Goal: Information Seeking & Learning: Learn about a topic

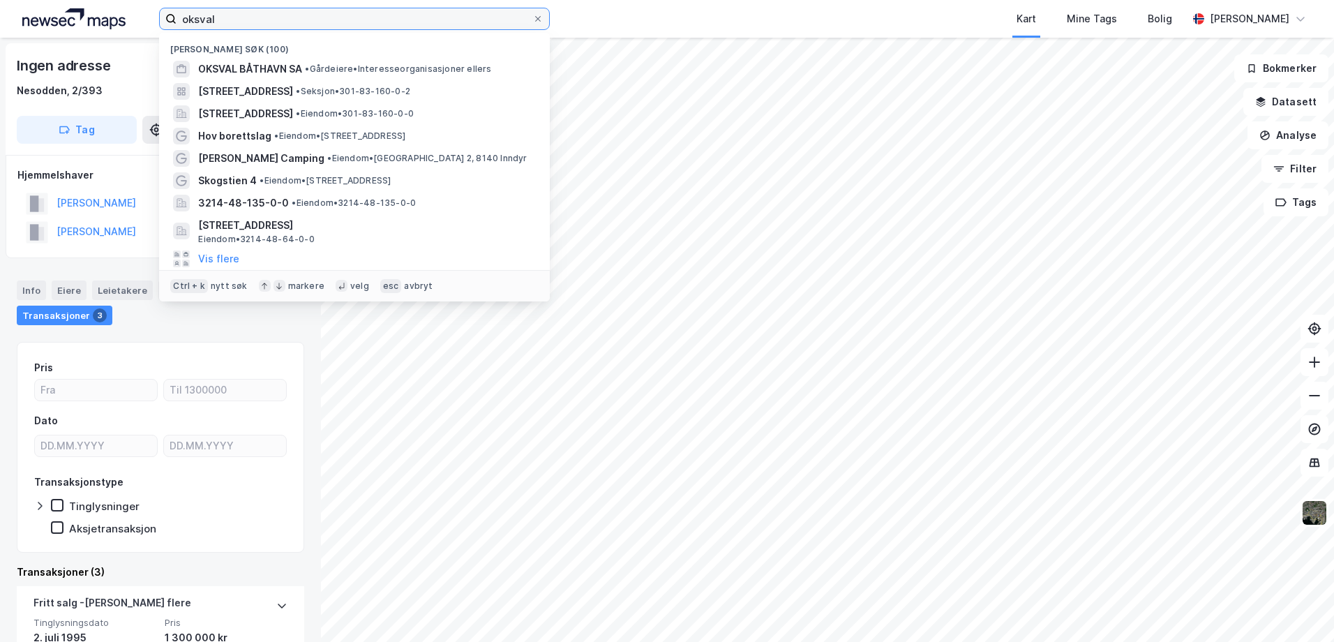
drag, startPoint x: 236, startPoint y: 10, endPoint x: 120, endPoint y: 27, distance: 117.1
click at [120, 27] on div "oksval Nylige søk (100) OKSVAL BÅTHAVN SA • Gårdeiere • Interesseorganisasjoner…" at bounding box center [667, 19] width 1334 height 38
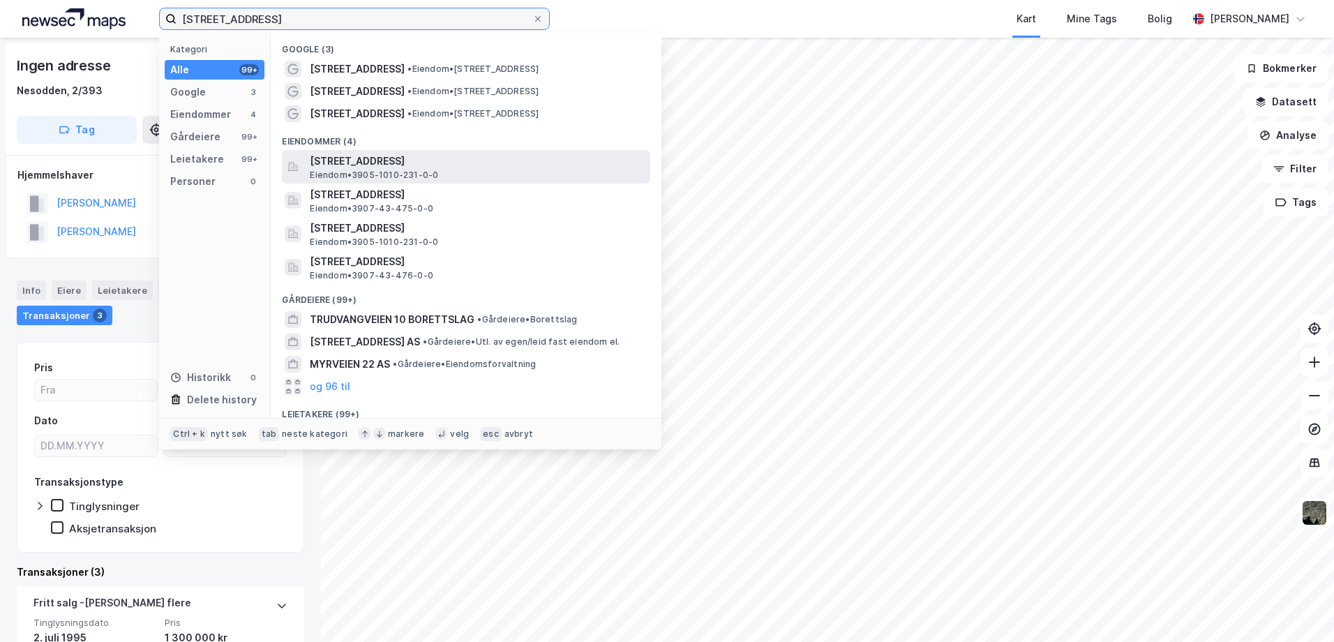
type input "[STREET_ADDRESS]"
click at [361, 161] on span "[STREET_ADDRESS]" at bounding box center [477, 161] width 335 height 17
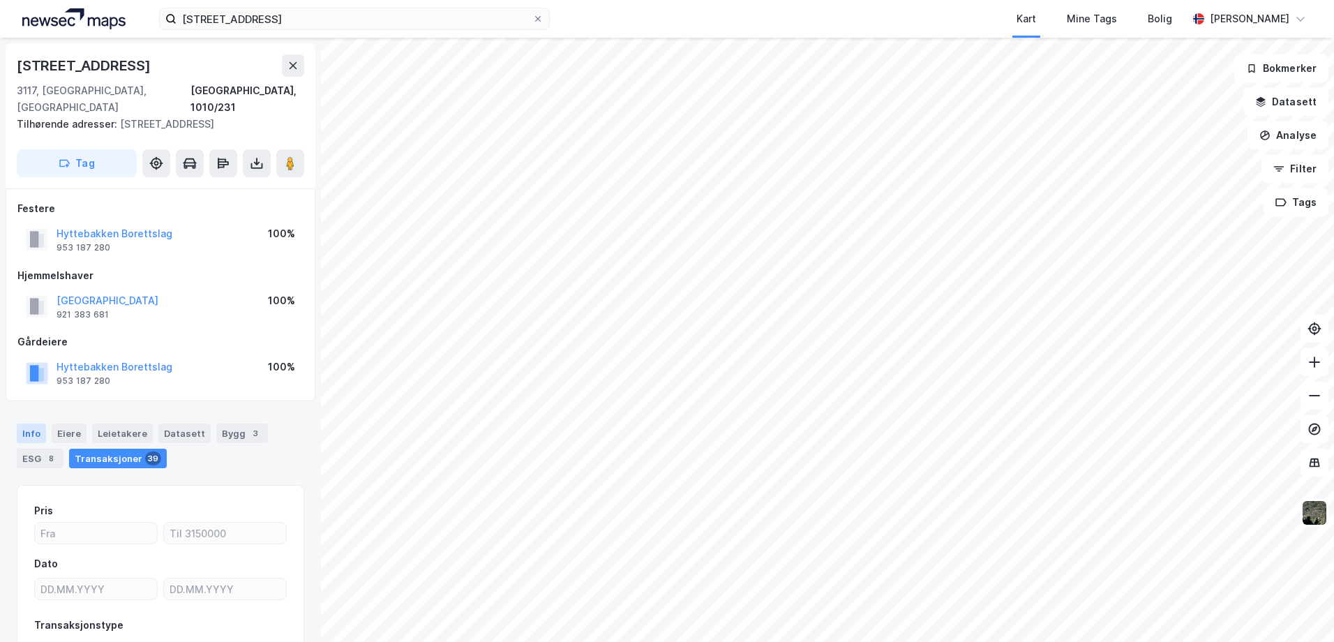
click at [29, 424] on div "Info" at bounding box center [31, 434] width 29 height 20
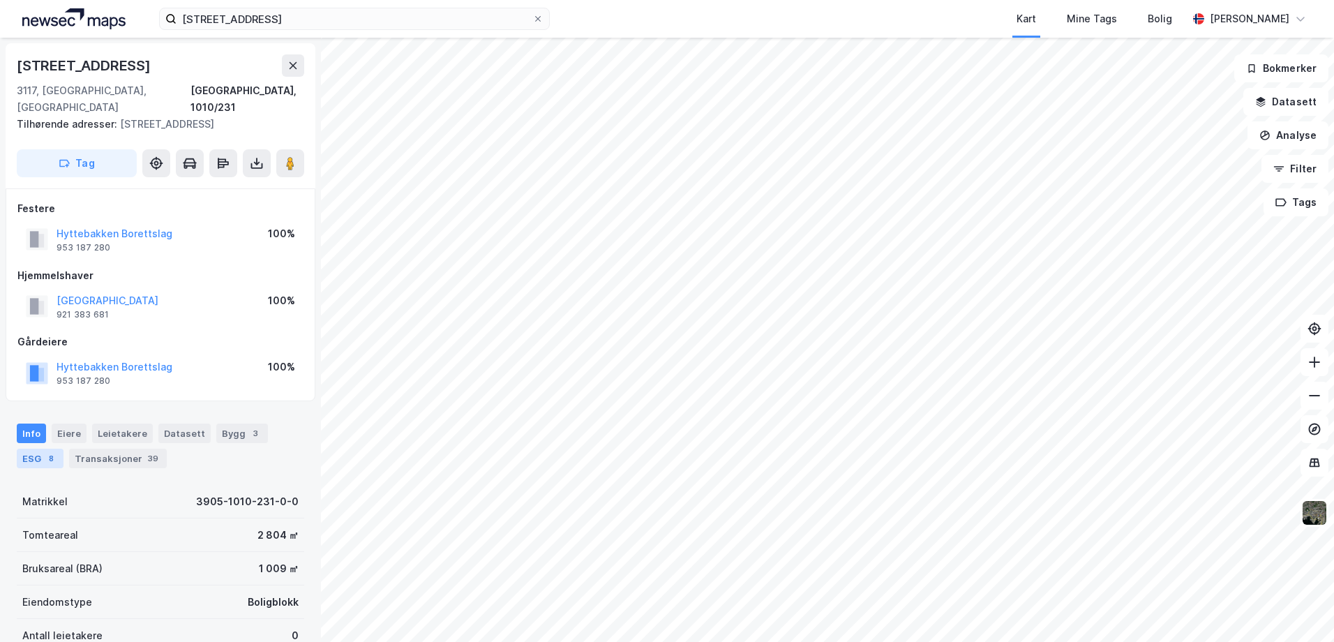
click at [31, 449] on div "ESG 8" at bounding box center [40, 459] width 47 height 20
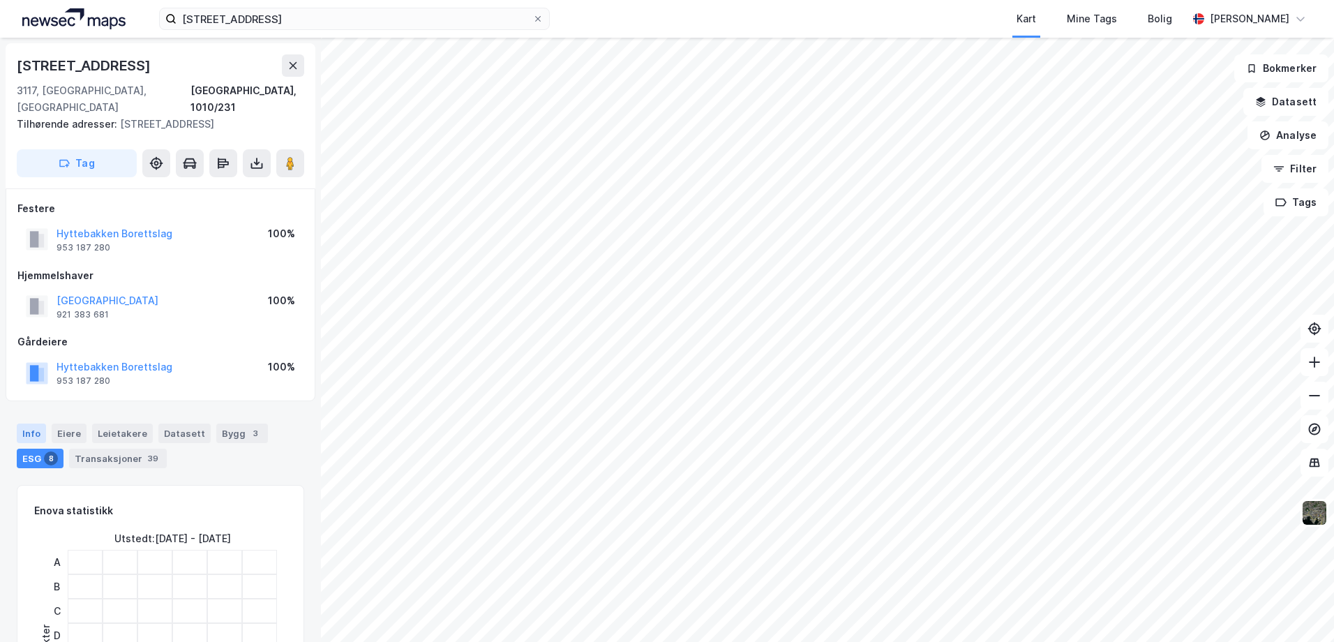
click at [32, 424] on div "Info" at bounding box center [31, 434] width 29 height 20
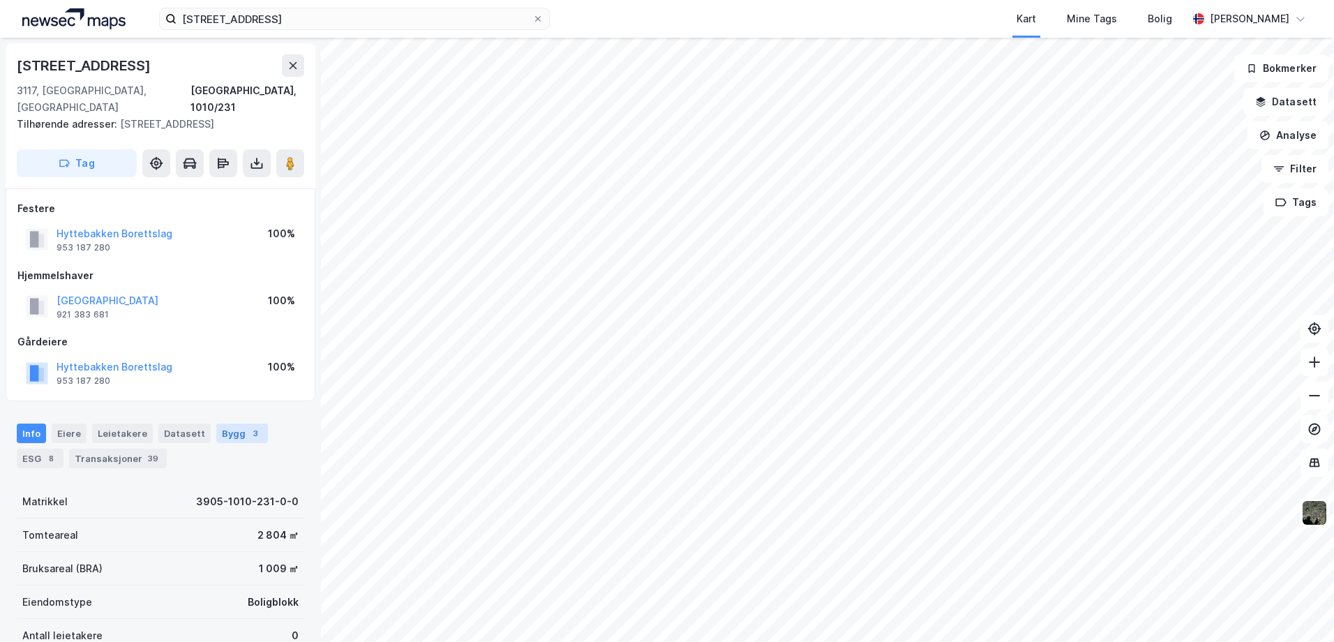
click at [222, 424] on div "Bygg 3" at bounding box center [242, 434] width 52 height 20
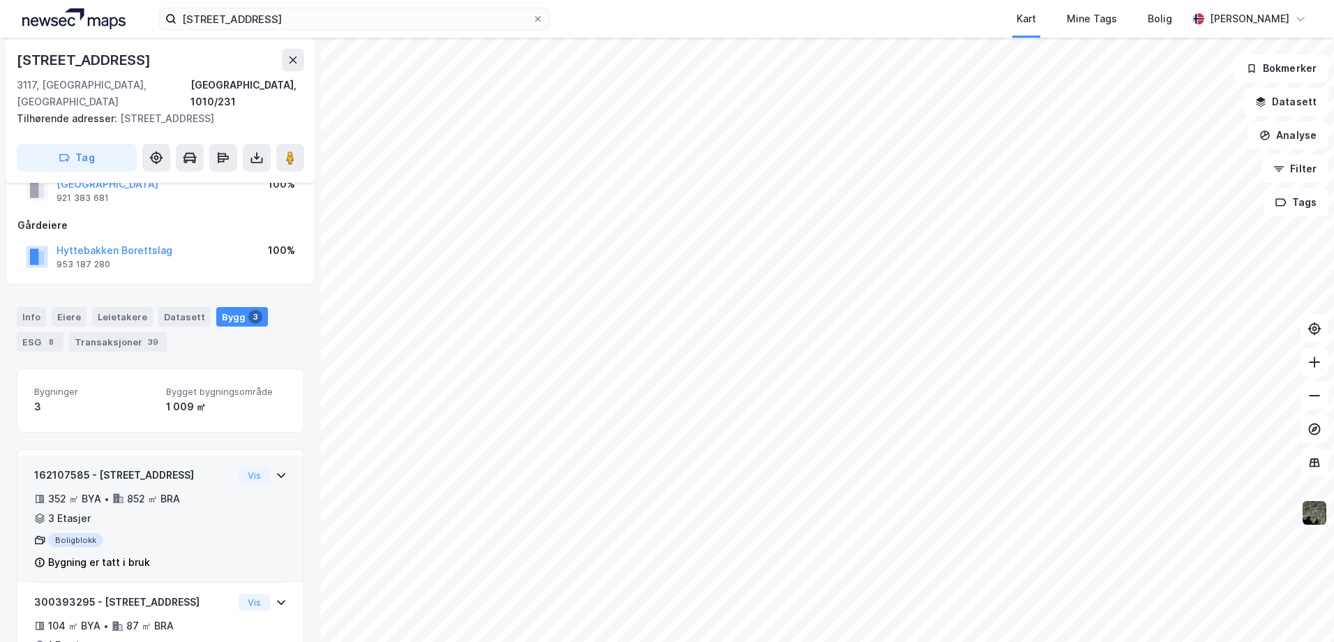
scroll to position [140, 0]
